Goal: Complete application form

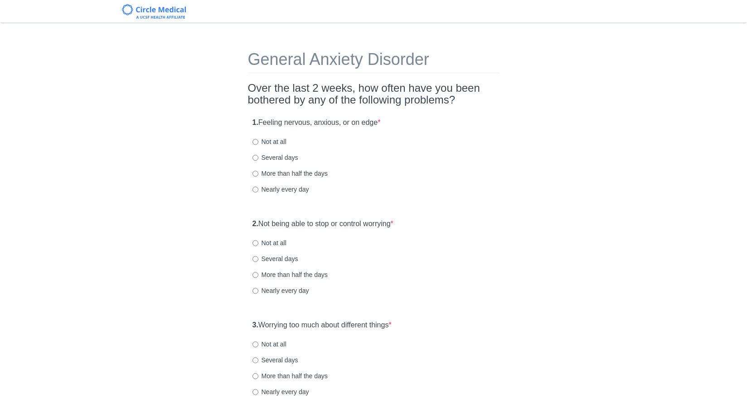
click at [270, 142] on label "Not at all" at bounding box center [270, 141] width 34 height 9
click at [259, 142] on input "Not at all" at bounding box center [256, 142] width 6 height 6
radio input "true"
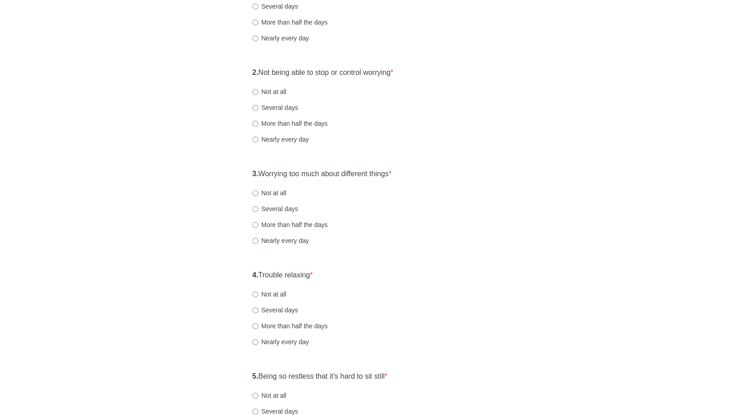
scroll to position [155, 0]
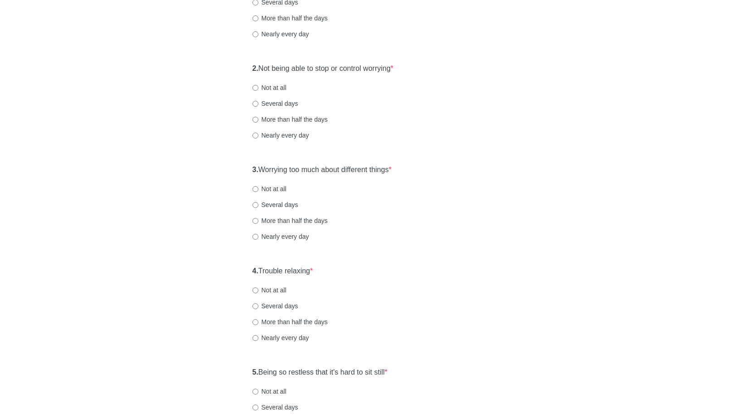
drag, startPoint x: 277, startPoint y: 89, endPoint x: 298, endPoint y: 107, distance: 27.6
click at [277, 89] on label "Not at all" at bounding box center [270, 87] width 34 height 9
click at [259, 89] on input "Not at all" at bounding box center [256, 88] width 6 height 6
radio input "true"
click at [282, 103] on label "Several days" at bounding box center [276, 103] width 46 height 9
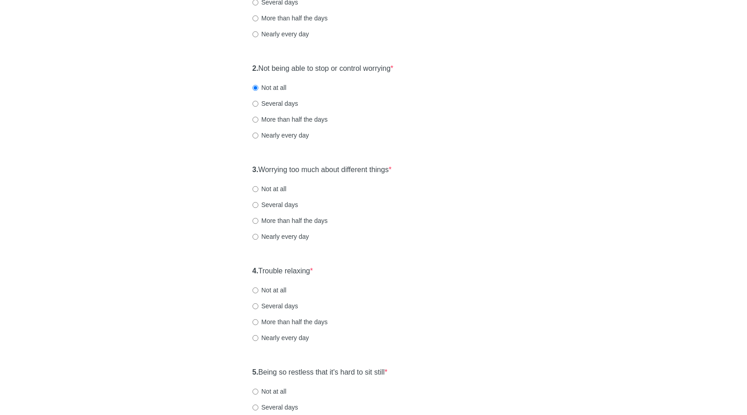
click at [259, 103] on input "Several days" at bounding box center [256, 104] width 6 height 6
radio input "true"
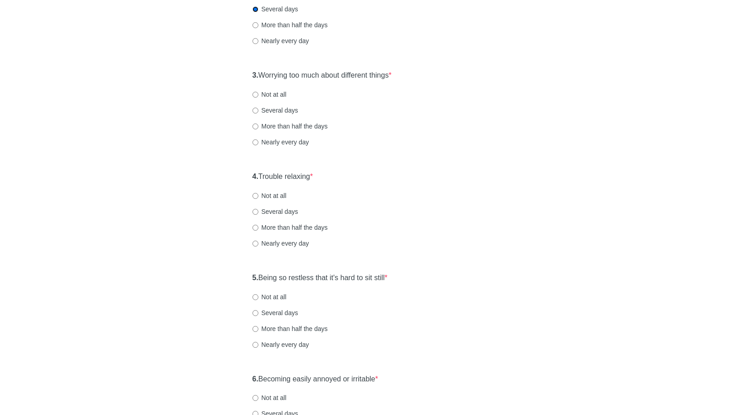
scroll to position [249, 0]
click at [294, 113] on label "Several days" at bounding box center [276, 110] width 46 height 9
click at [259, 113] on input "Several days" at bounding box center [256, 111] width 6 height 6
radio input "true"
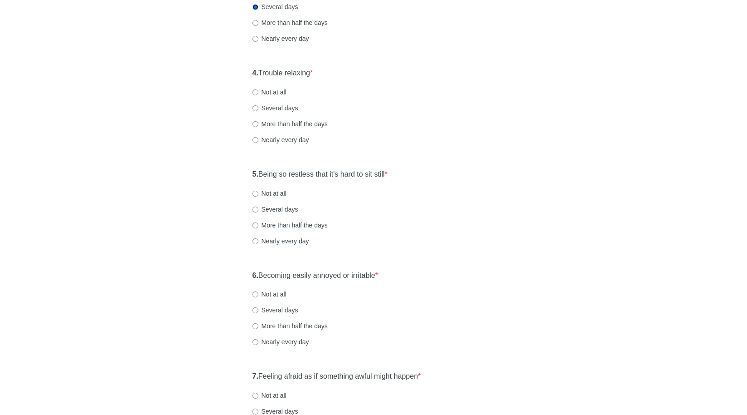
scroll to position [352, 0]
click at [275, 95] on label "Not at all" at bounding box center [270, 92] width 34 height 9
click at [259, 95] on input "Not at all" at bounding box center [256, 93] width 6 height 6
radio input "true"
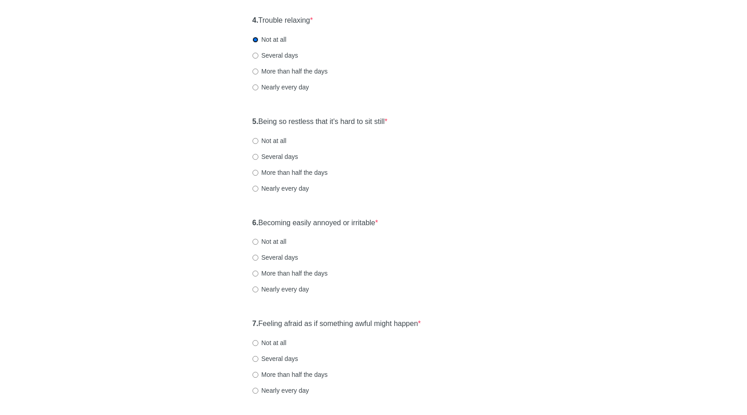
scroll to position [420, 0]
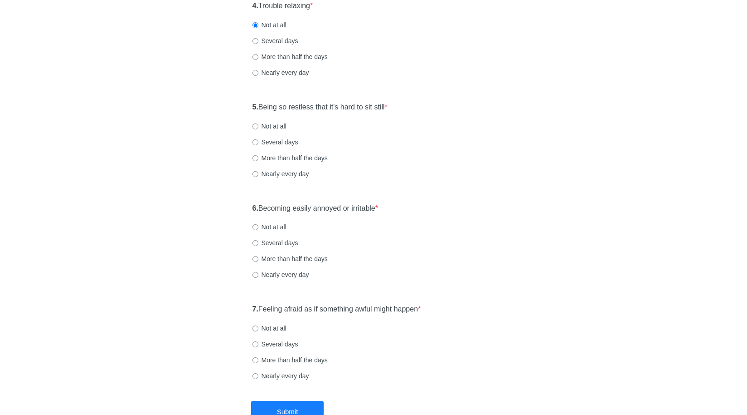
click at [277, 124] on label "Not at all" at bounding box center [270, 126] width 34 height 9
click at [259, 124] on input "Not at all" at bounding box center [256, 126] width 6 height 6
radio input "true"
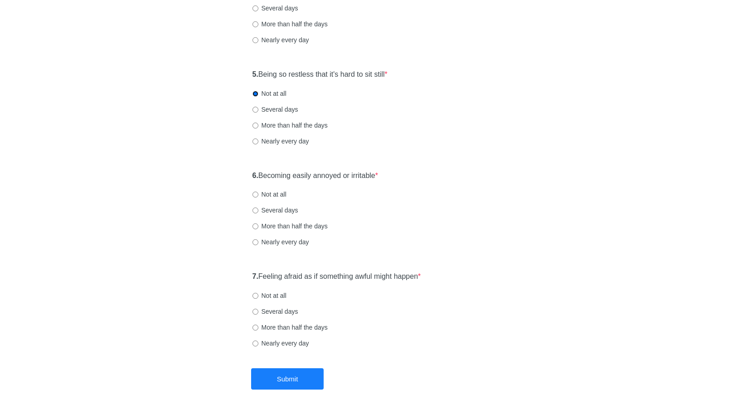
scroll to position [482, 0]
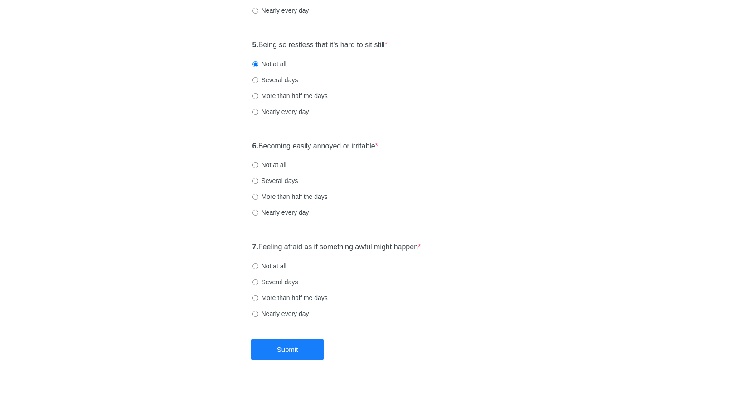
click at [270, 163] on label "Not at all" at bounding box center [270, 164] width 34 height 9
click at [259, 163] on input "Not at all" at bounding box center [256, 165] width 6 height 6
radio input "true"
click at [276, 265] on label "Not at all" at bounding box center [270, 265] width 34 height 9
click at [259, 265] on input "Not at all" at bounding box center [256, 266] width 6 height 6
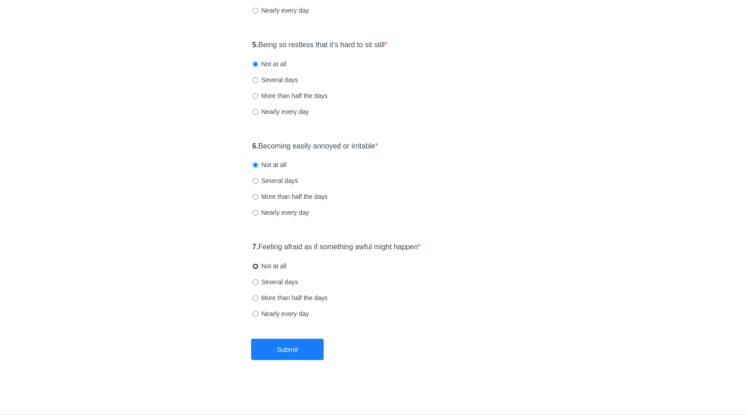
radio input "true"
click at [277, 281] on label "Several days" at bounding box center [276, 281] width 46 height 9
click at [259, 281] on input "Several days" at bounding box center [256, 282] width 6 height 6
radio input "true"
click at [297, 346] on button "Submit" at bounding box center [287, 348] width 73 height 21
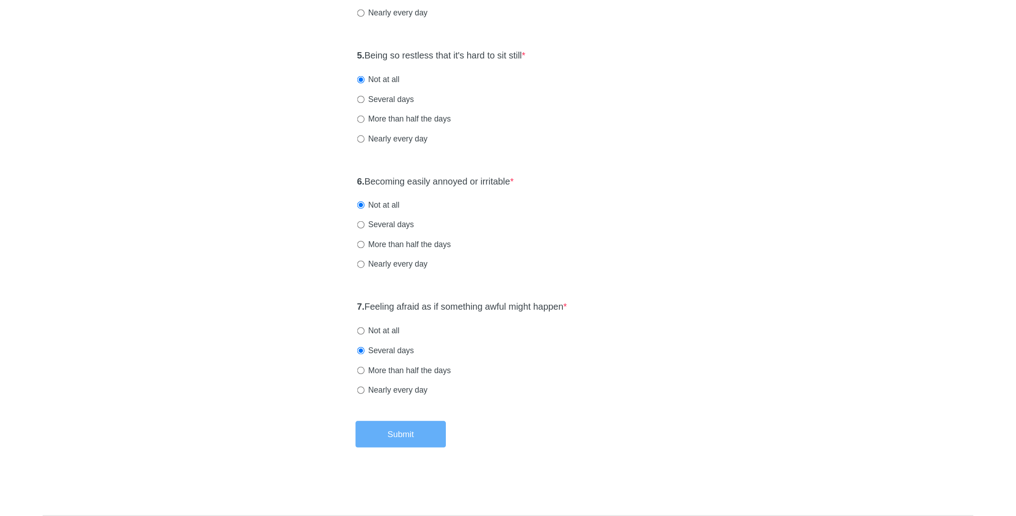
scroll to position [0, 0]
